Goal: Check status

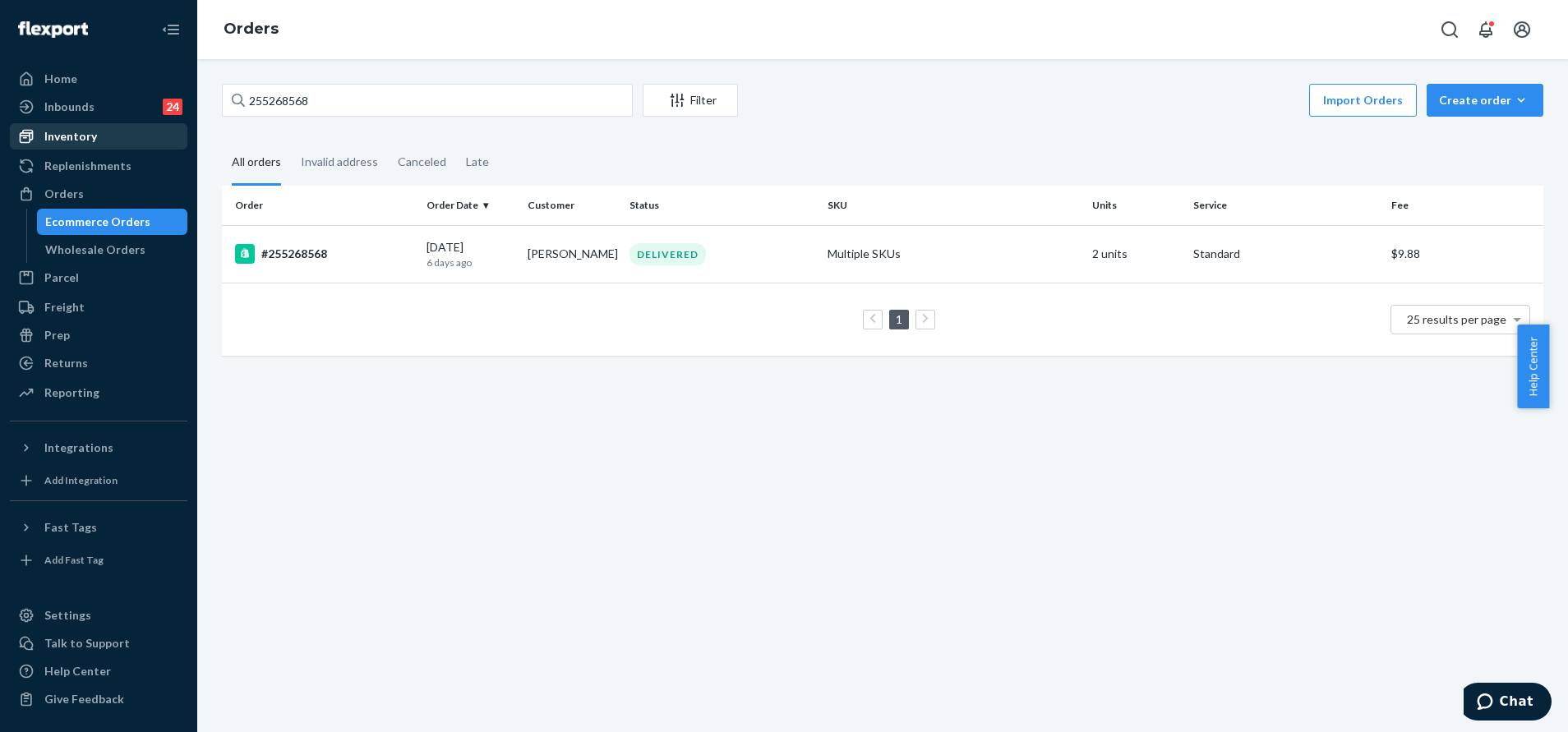
click at [145, 138] on div "Inventory" at bounding box center [99, 135] width 174 height 23
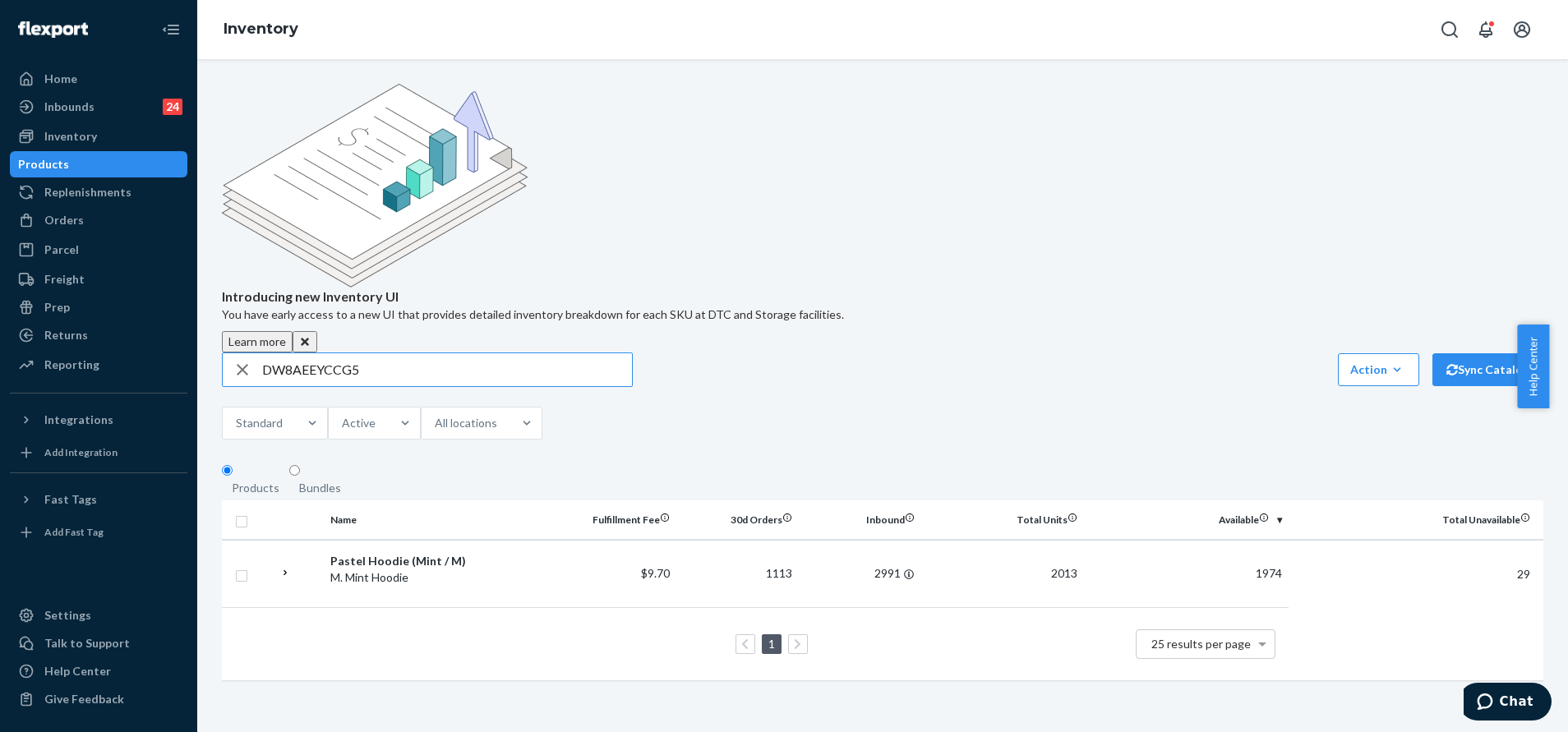
click at [422, 353] on input "DW8AEEYCCG5" at bounding box center [447, 370] width 370 height 33
paste input "M43QKHQGE4"
type input "DM43QKHQGE4"
click at [313, 353] on input "DM43QKHQGE4" at bounding box center [447, 370] width 370 height 33
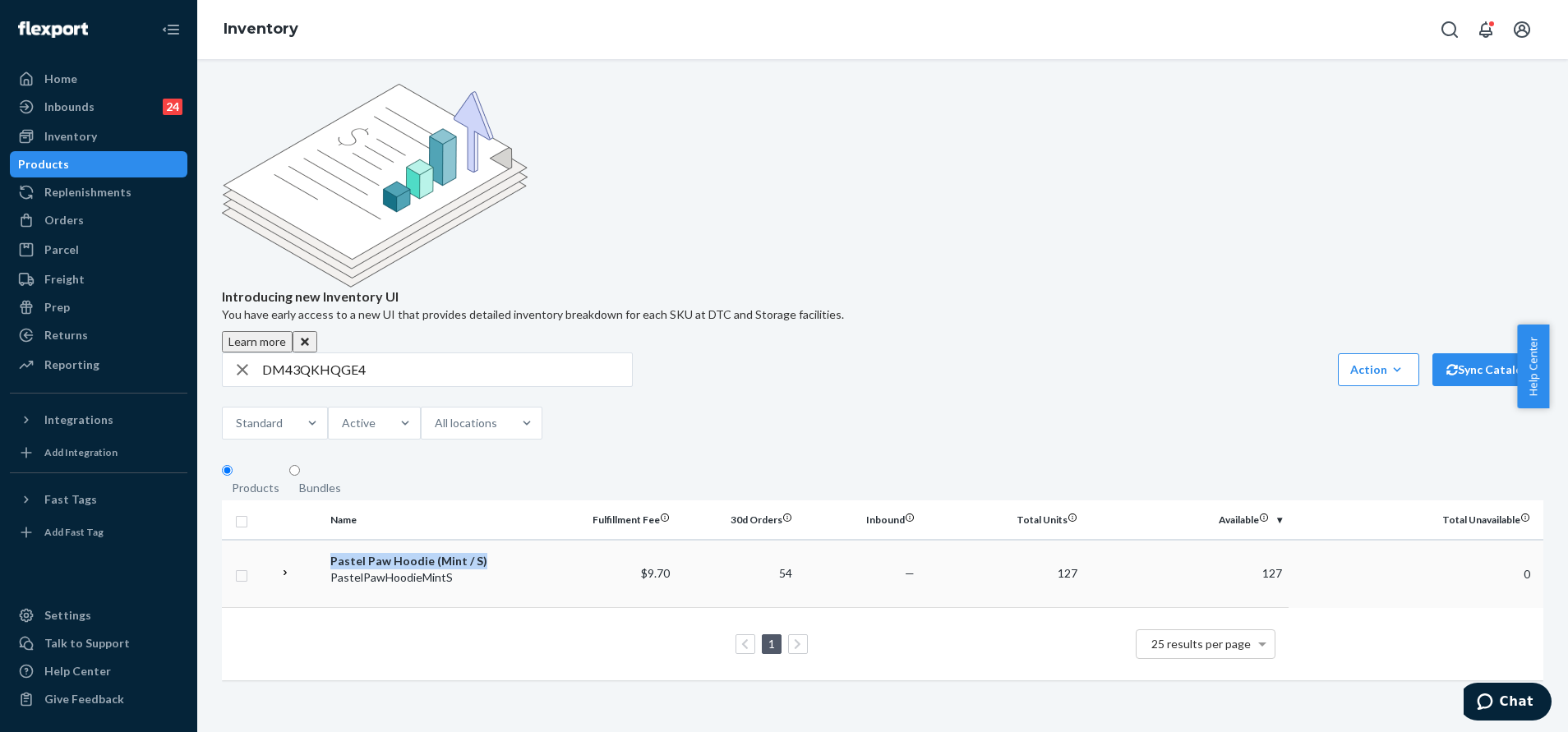
copy div "Pastel Paw Hoodie (Mint / S)"
drag, startPoint x: 504, startPoint y: 435, endPoint x: 412, endPoint y: 347, distance: 127.3
click at [412, 347] on div "Introducing new Inventory UI You have early access to a new UI that provides de…" at bounding box center [883, 390] width 1346 height 613
click at [412, 463] on fieldset "Products Bundles" at bounding box center [882, 481] width 1322 height 37
click at [1447, 29] on icon "Open Search Box" at bounding box center [1450, 30] width 20 height 20
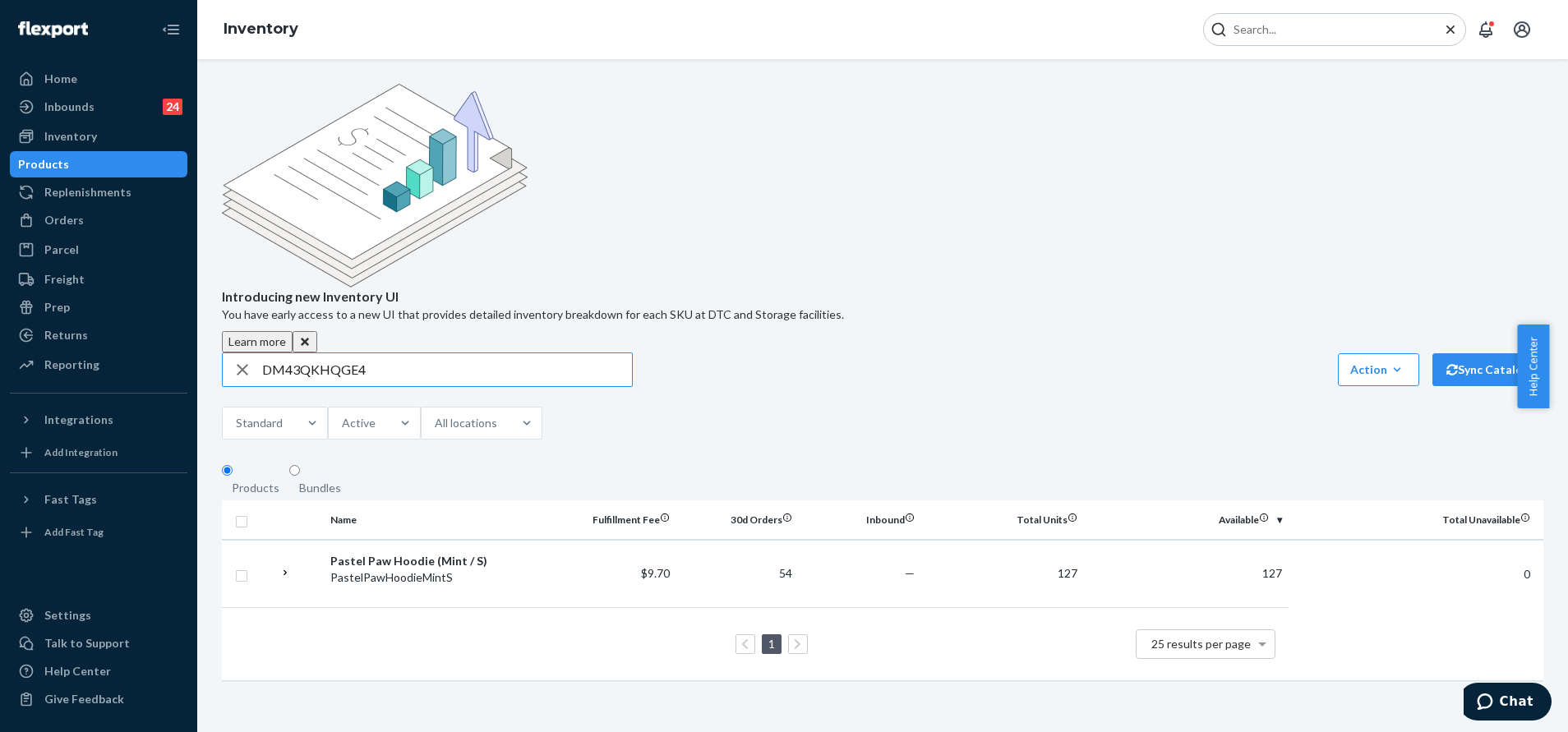
click at [512, 353] on input "DM43QKHQGE4" at bounding box center [447, 370] width 370 height 33
type input "Pastel Paw Hoodie (Mint / S)"
click at [512, 353] on input "DM43QKHQGE4" at bounding box center [447, 370] width 370 height 33
click at [456, 353] on input "DM43QKHQGE4" at bounding box center [447, 370] width 370 height 33
paste input "W8AEEYCCG5"
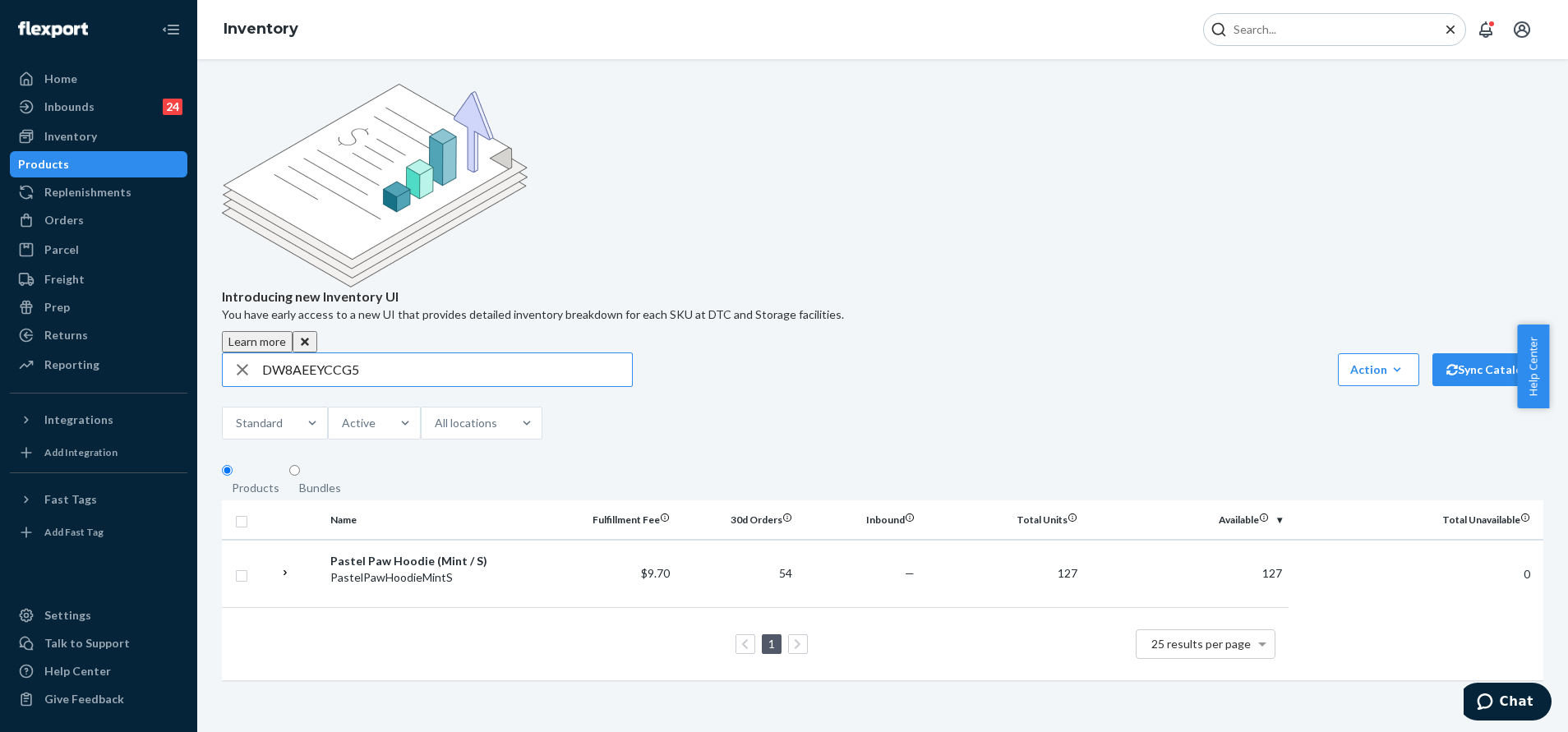
type input "DW8AEEYCCG5"
click at [411, 353] on input "DW8AEEYCCG5" at bounding box center [447, 370] width 370 height 33
copy div "astel Hoodie (Mint / M)"
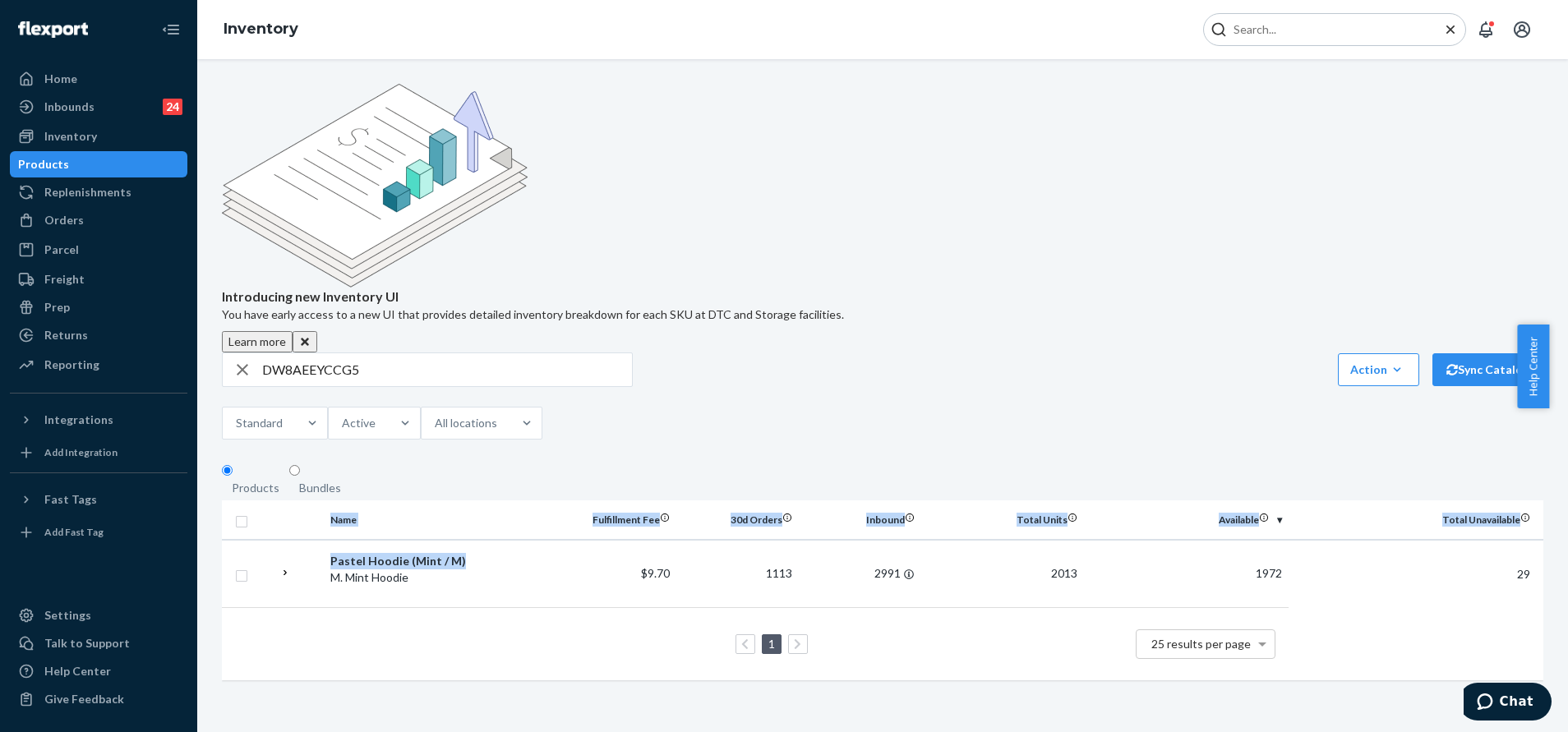
drag, startPoint x: 463, startPoint y: 435, endPoint x: 414, endPoint y: 342, distance: 105.1
click at [414, 342] on div "Introducing new Inventory UI You have early access to a new UI that provides de…" at bounding box center [883, 390] width 1346 height 613
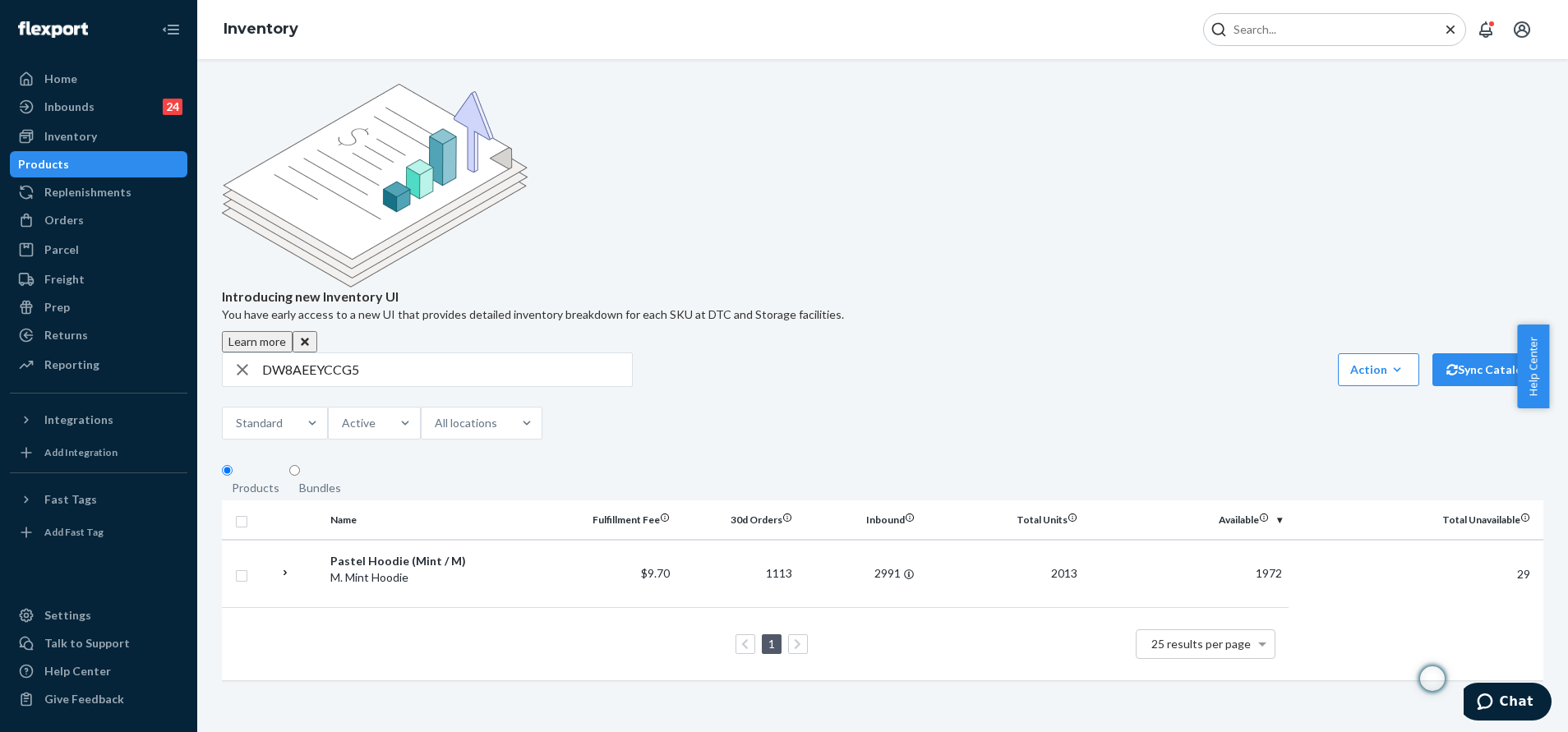
click at [1275, 22] on input "Search Input" at bounding box center [1327, 30] width 203 height 16
paste input "astel Hoodie (Mint / M)"
type input "astel Hoodie (Mint / M)"
click at [484, 352] on div "DW8AEEYCCG5" at bounding box center [427, 370] width 411 height 35
click at [474, 353] on input "DW8AEEYCCG5" at bounding box center [447, 370] width 370 height 33
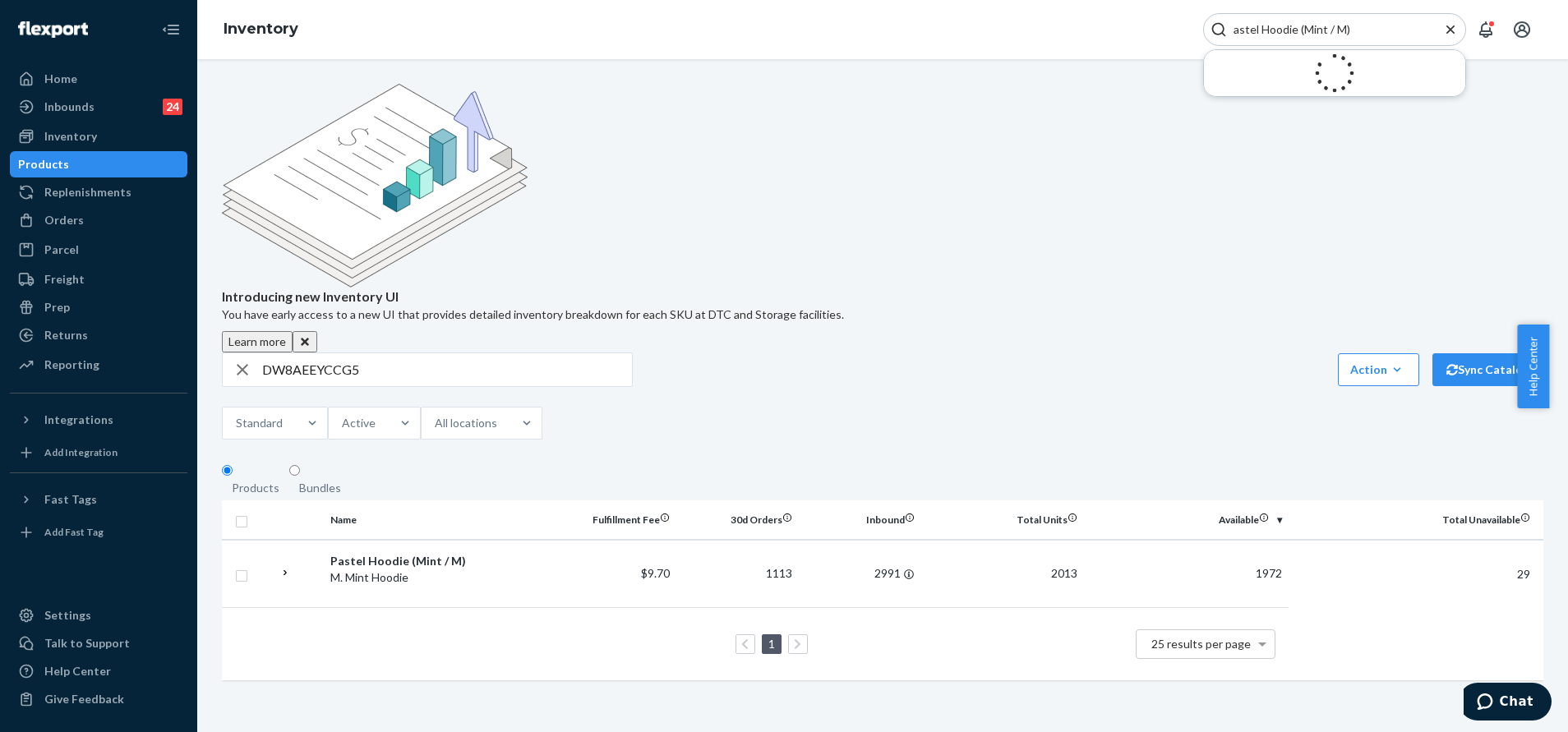
type input "astel Hoodie (Mint / M)"
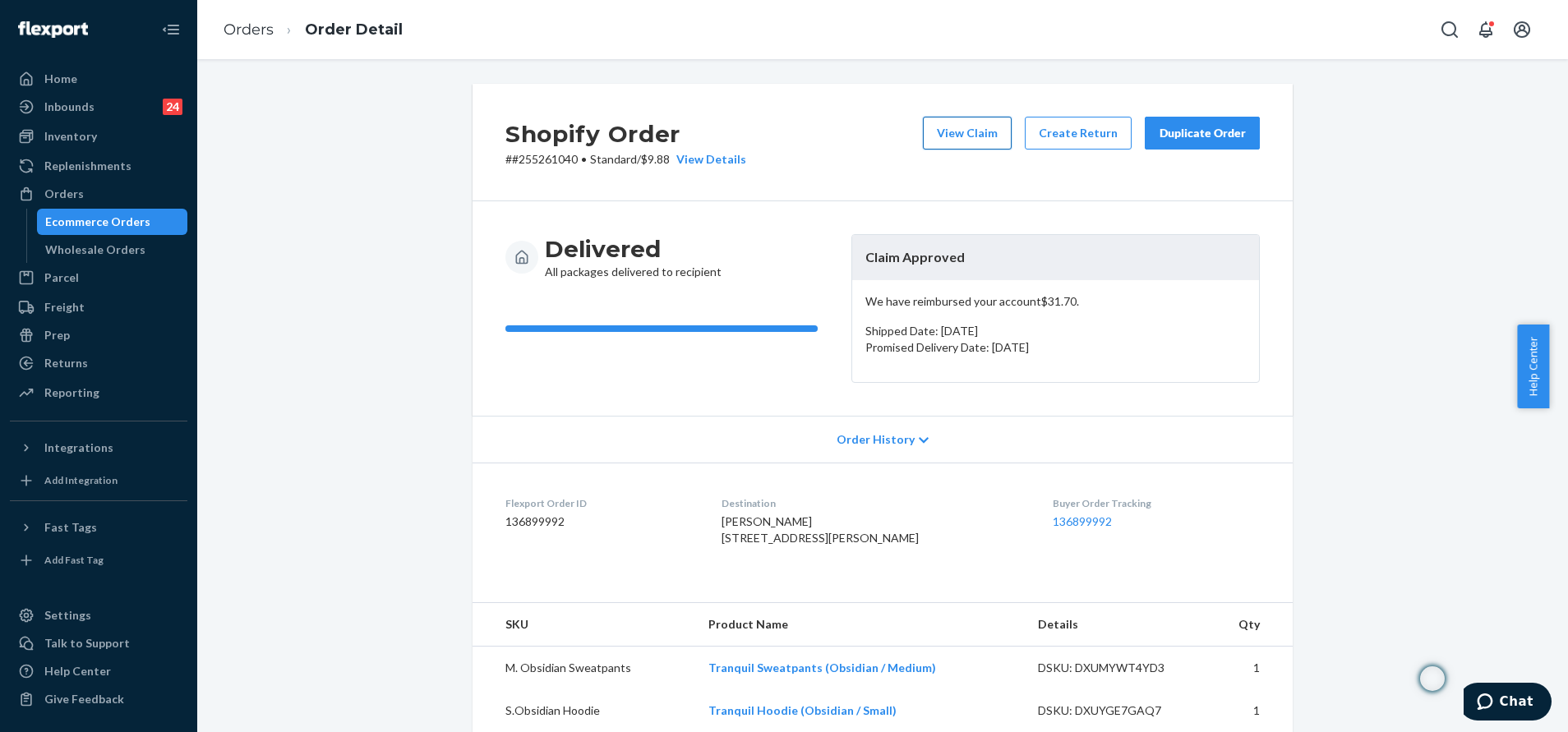
click at [980, 131] on button "View Claim" at bounding box center [968, 133] width 89 height 33
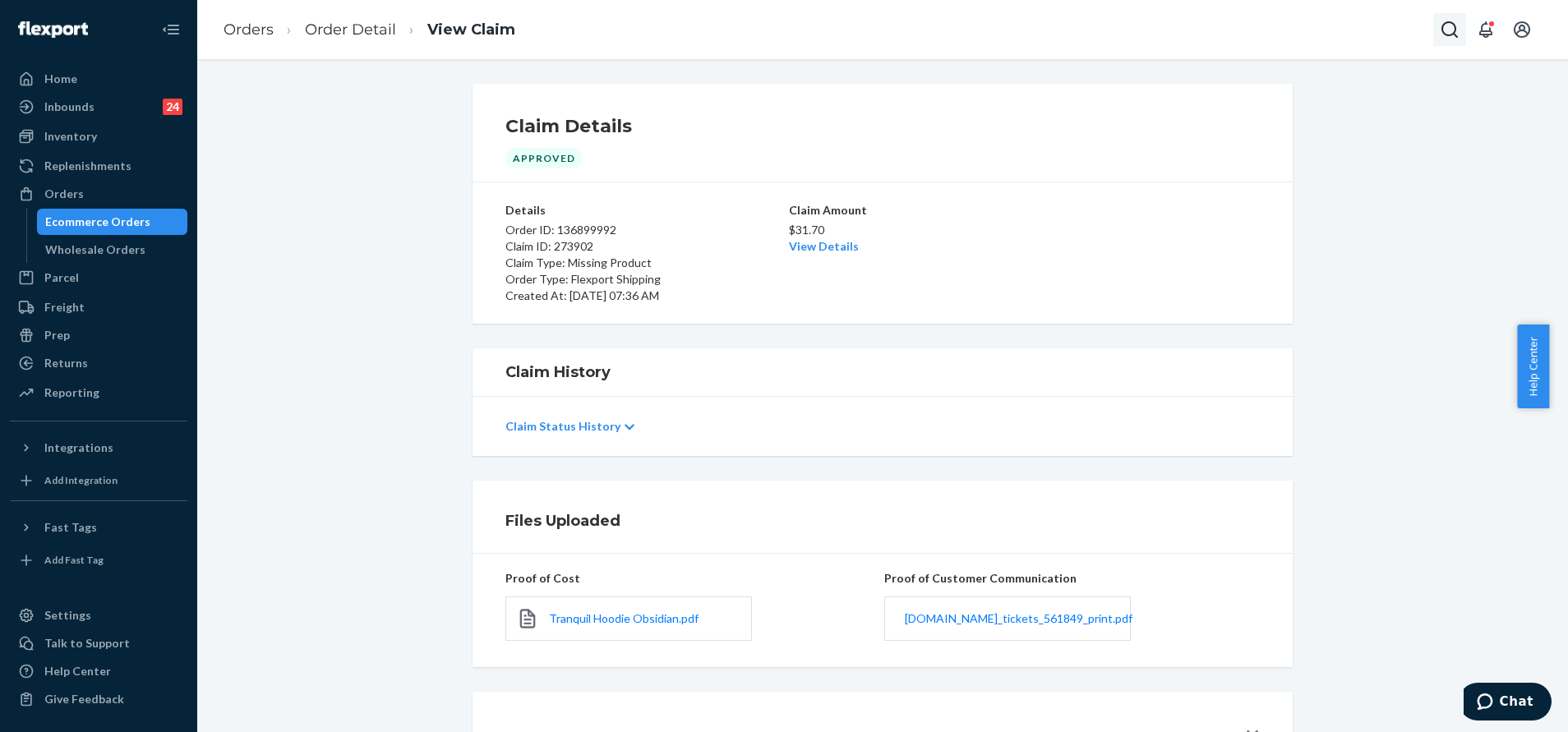
click at [1453, 27] on icon "Open Search Box" at bounding box center [1450, 30] width 20 height 20
type input "255232045"
click at [110, 193] on div "Orders" at bounding box center [99, 193] width 174 height 23
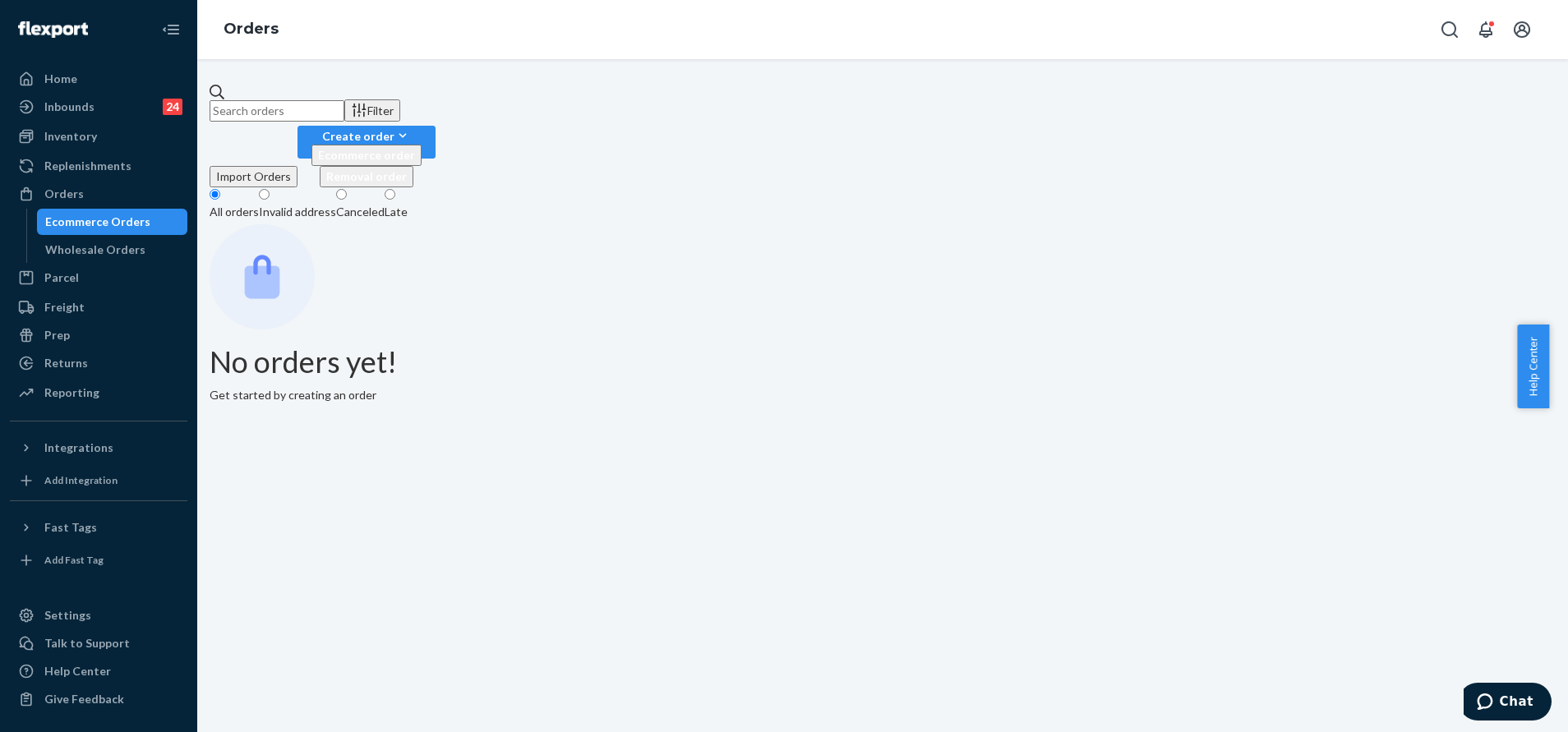
click at [344, 115] on input "text" at bounding box center [277, 111] width 134 height 22
paste input "255232045""
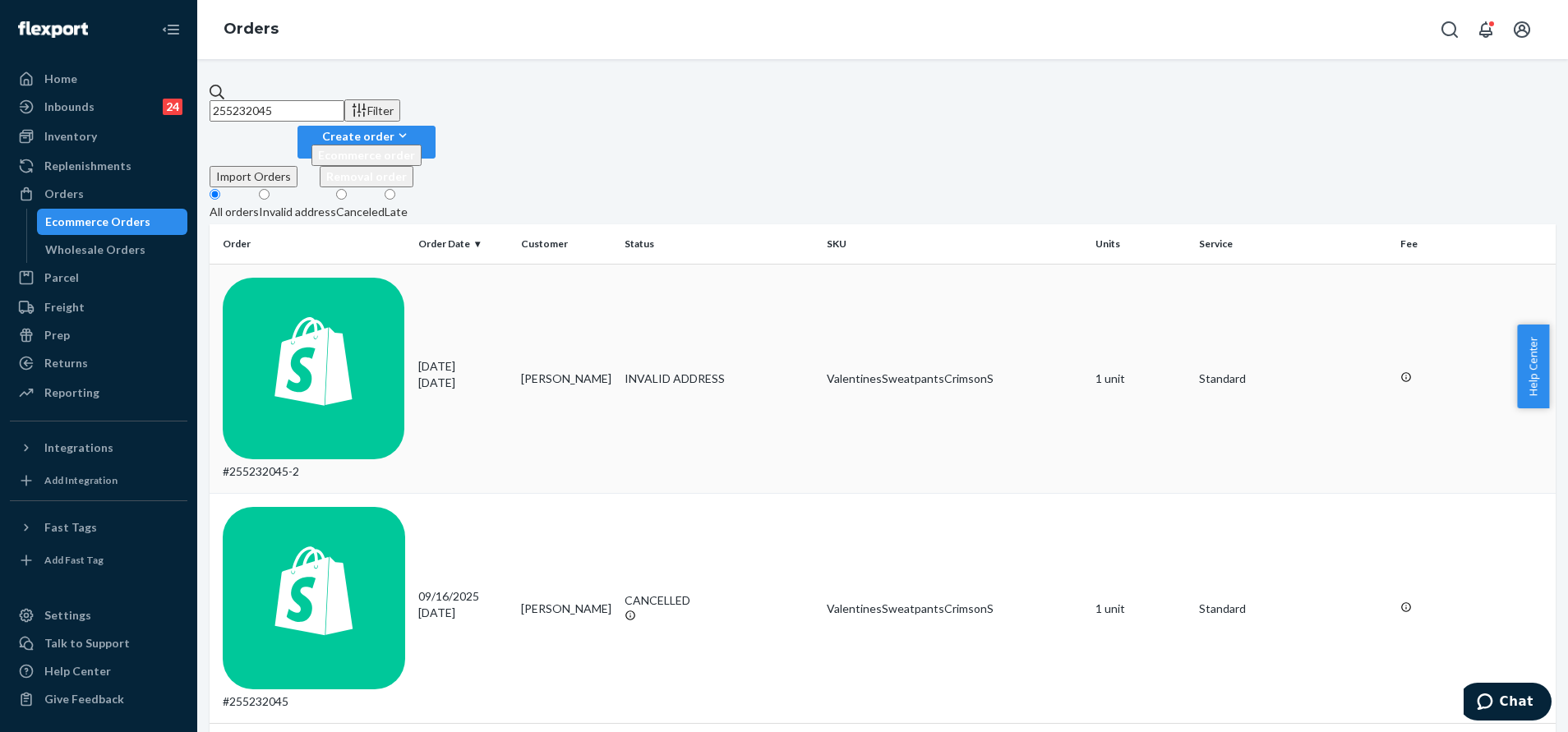
type input "255232045"
click at [605, 263] on td "Bella Malinis" at bounding box center [566, 378] width 104 height 230
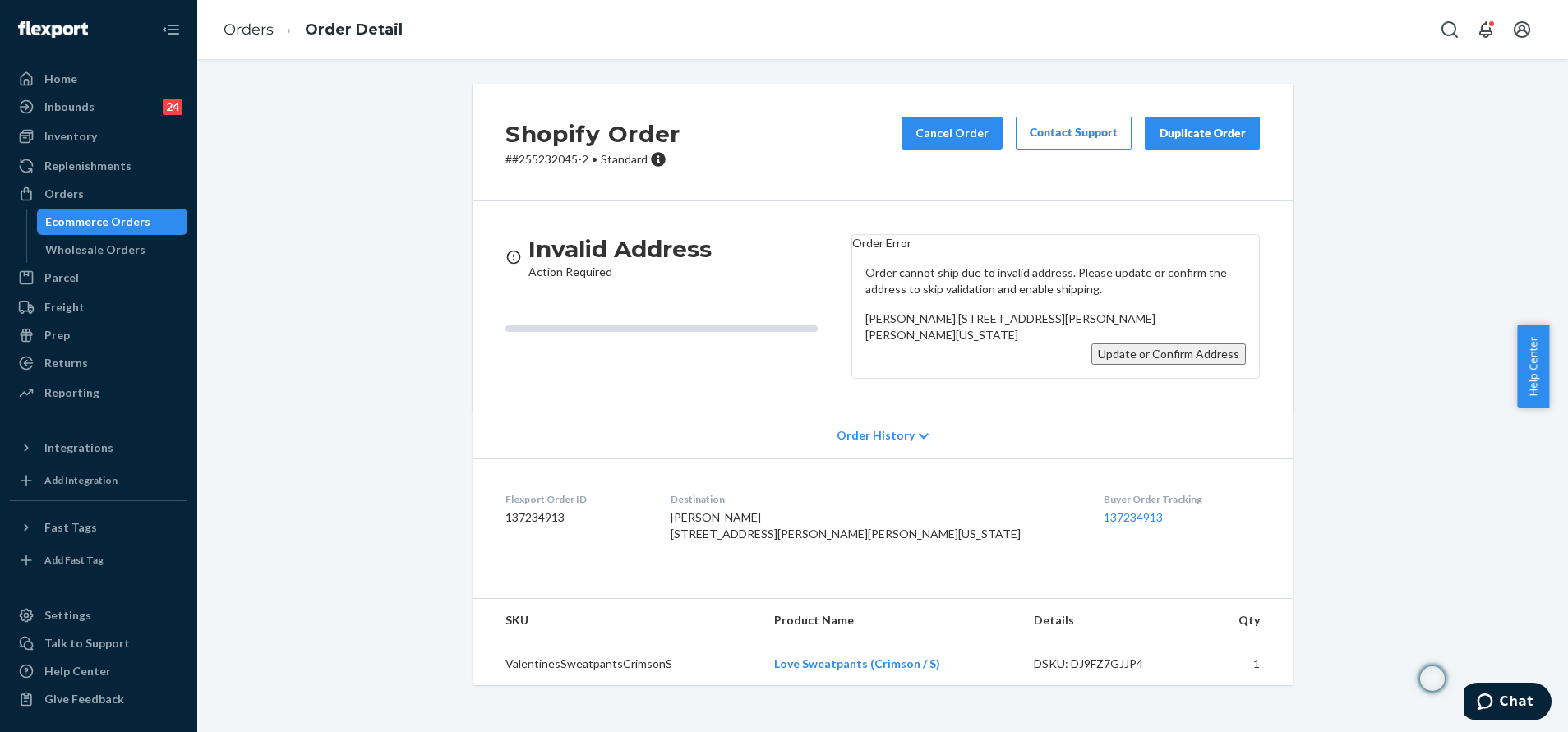
click at [1322, 341] on div "Shopify Order # #255232045-2 • Standard Cancel Order Contact Support Duplicate …" at bounding box center [883, 394] width 1346 height 621
